Goal: Register for event/course

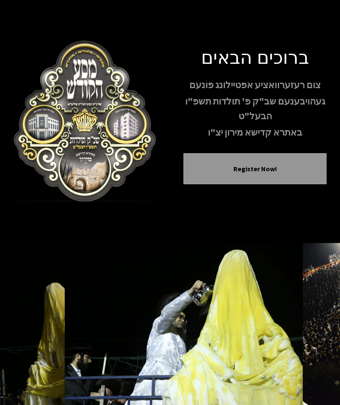
click at [278, 172] on button "Register Now!" at bounding box center [255, 169] width 122 height 10
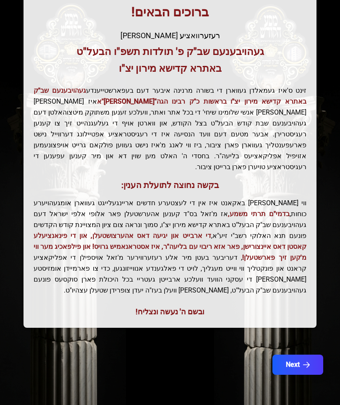
scroll to position [154, 0]
click at [299, 354] on button "Next" at bounding box center [297, 364] width 51 height 20
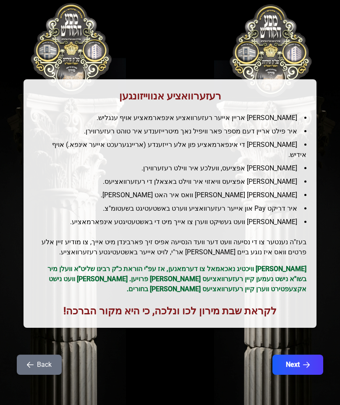
click at [61, 356] on button "Back" at bounding box center [39, 364] width 45 height 20
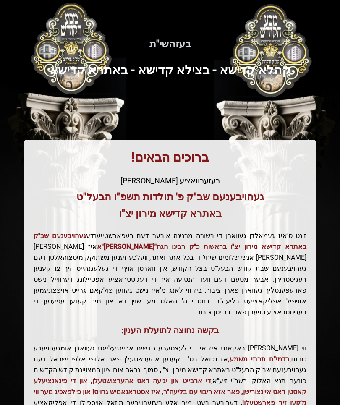
scroll to position [0, 0]
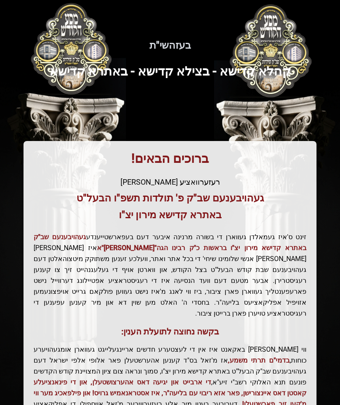
click at [276, 380] on span "די ארבייט און יגיעה דאס אהערצושטעלן, און די פינאנציעלע קאסטן דאס איינצורישן, פא…" at bounding box center [170, 393] width 273 height 30
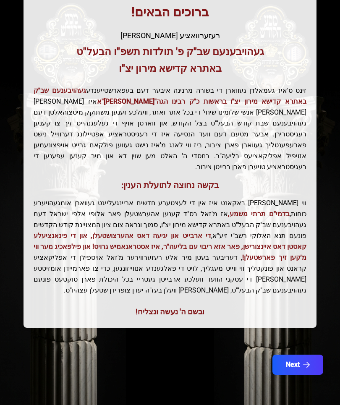
click at [302, 354] on button "Next" at bounding box center [297, 364] width 51 height 20
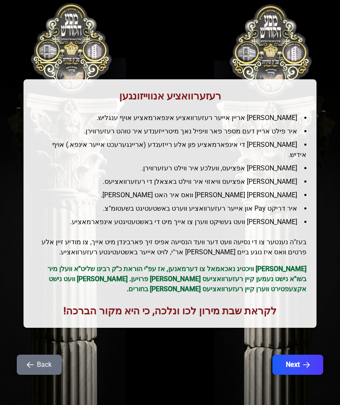
click at [299, 354] on button "Next" at bounding box center [297, 364] width 51 height 20
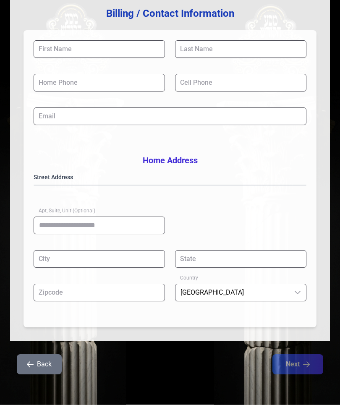
scroll to position [133, 0]
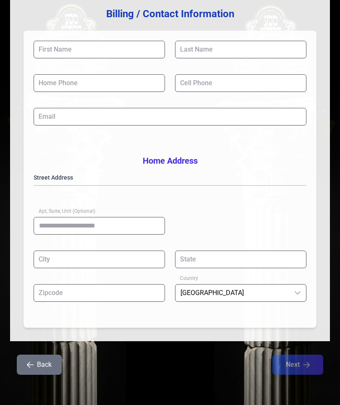
click at [47, 385] on div "Back Next" at bounding box center [170, 369] width 320 height 30
click at [51, 368] on button "Back" at bounding box center [39, 364] width 45 height 20
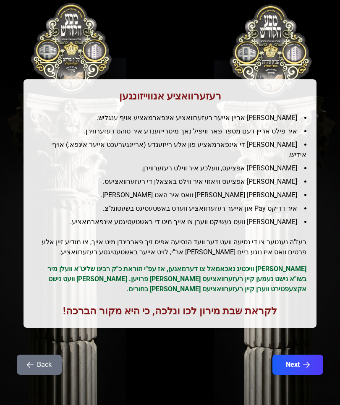
click at [47, 361] on button "Back" at bounding box center [39, 364] width 45 height 20
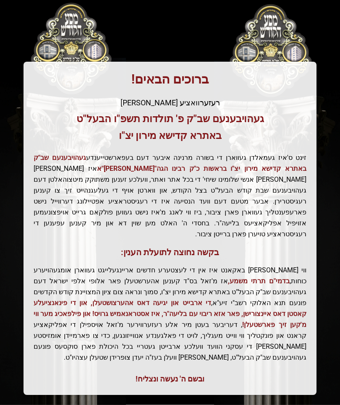
scroll to position [0, 0]
